Goal: Transaction & Acquisition: Purchase product/service

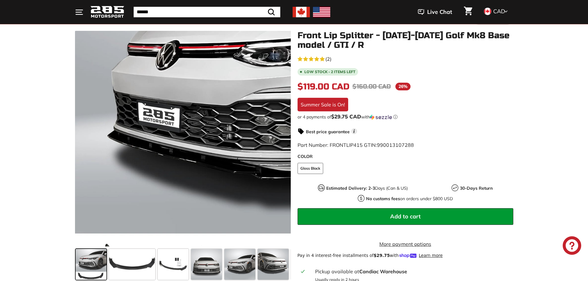
scroll to position [93, 0]
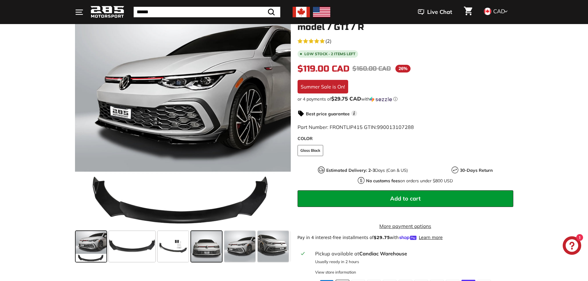
click at [201, 252] on span at bounding box center [206, 246] width 31 height 31
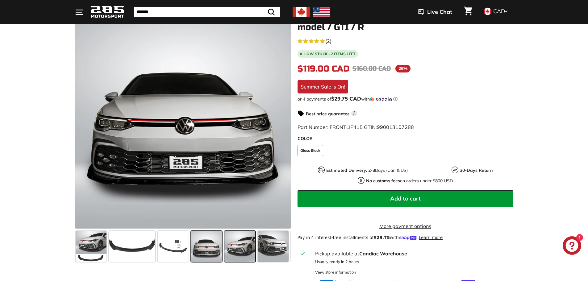
click at [238, 252] on span at bounding box center [239, 246] width 31 height 31
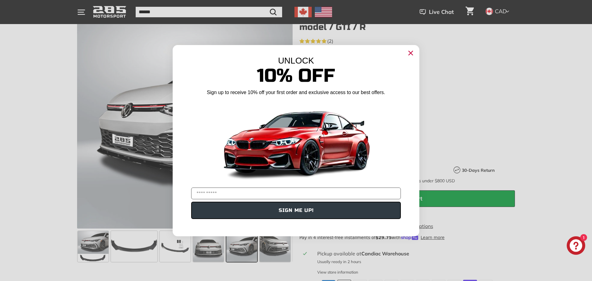
click at [269, 249] on div "Close dialog UNLOCK 10% Off Sign up to receive 10% off your first order and exc…" at bounding box center [296, 140] width 592 height 281
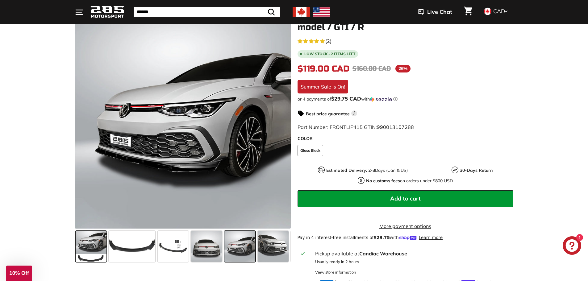
click at [94, 259] on span at bounding box center [91, 246] width 31 height 31
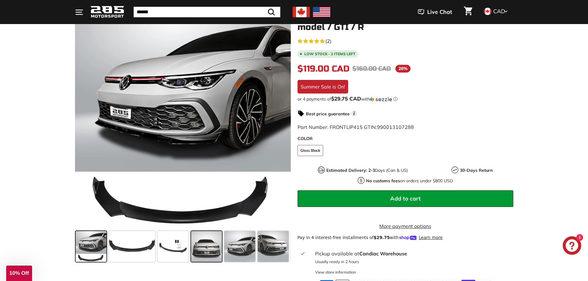
click at [212, 254] on span at bounding box center [206, 246] width 31 height 31
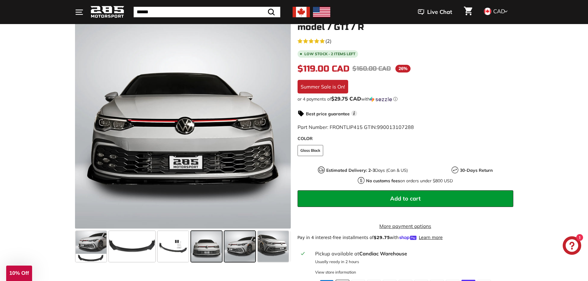
click at [242, 250] on span at bounding box center [239, 246] width 31 height 31
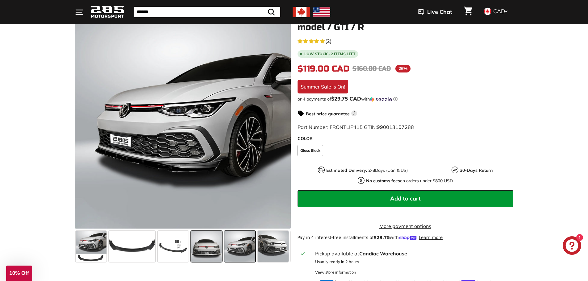
click at [214, 249] on span at bounding box center [206, 246] width 31 height 31
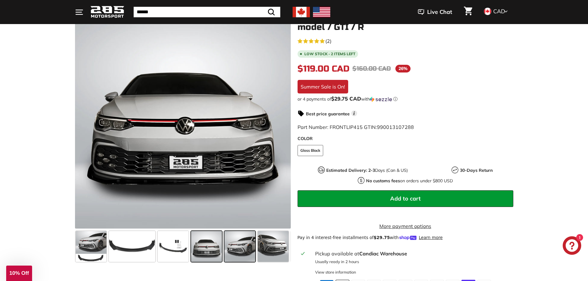
click at [238, 251] on span at bounding box center [239, 246] width 31 height 31
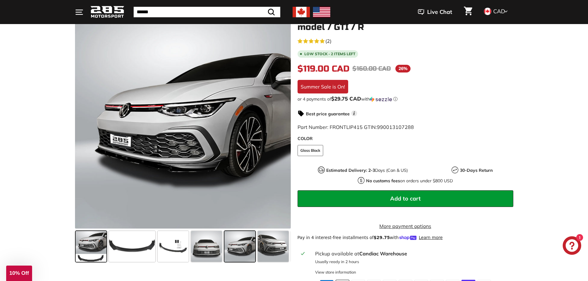
click at [91, 260] on span at bounding box center [91, 246] width 31 height 31
